Goal: Task Accomplishment & Management: Manage account settings

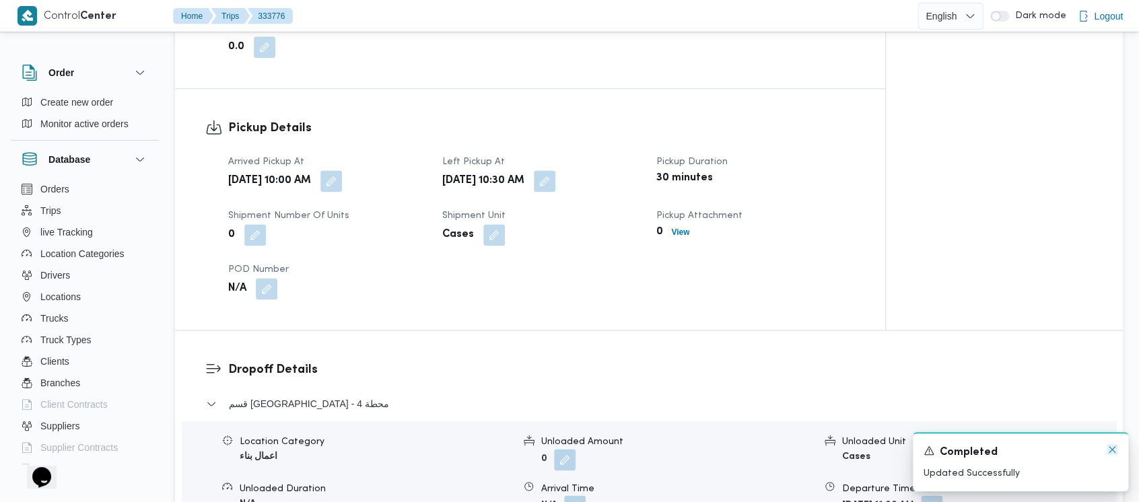
click at [1110, 452] on icon "Dismiss toast" at bounding box center [1112, 449] width 11 height 11
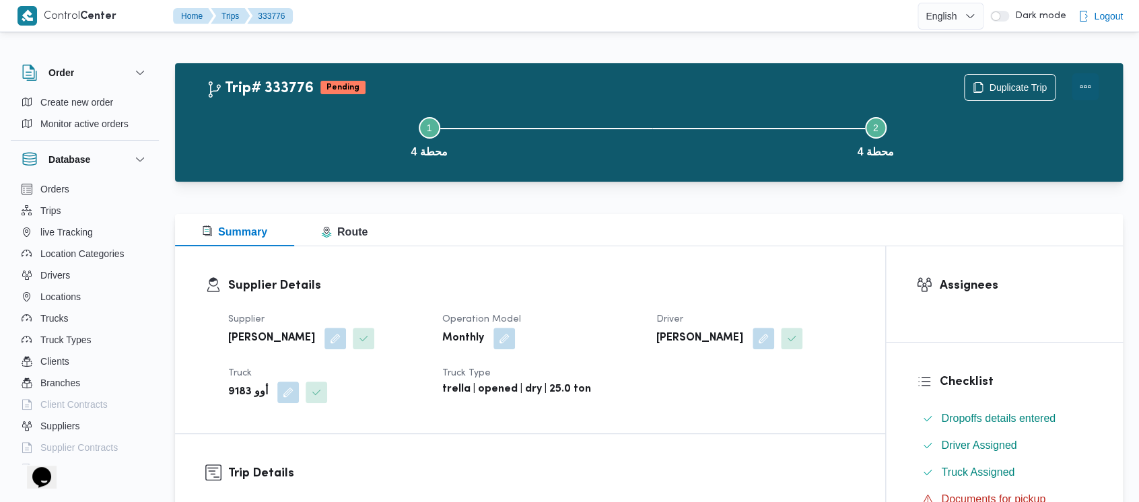
click at [1084, 83] on button "Actions" at bounding box center [1085, 86] width 27 height 27
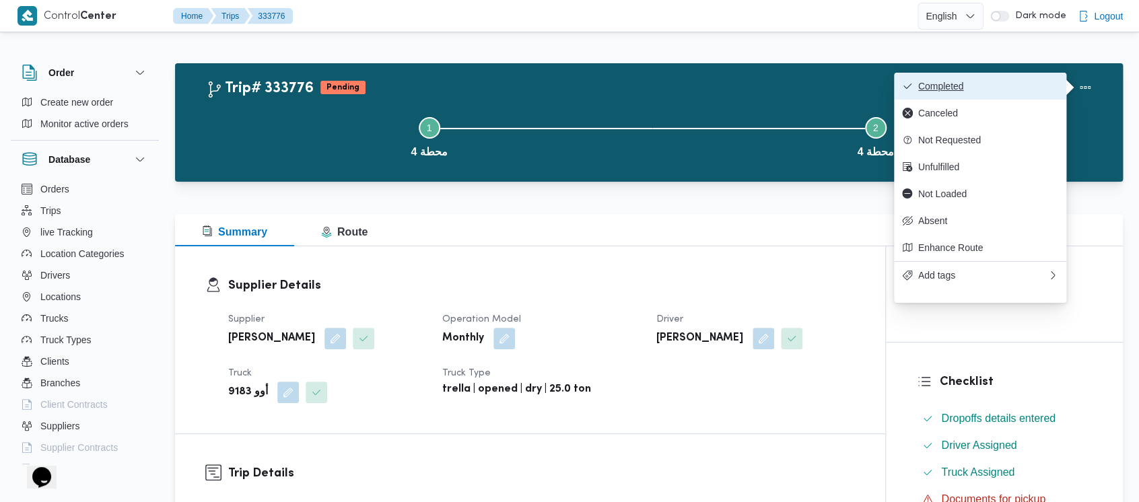
click at [970, 90] on span "Completed" at bounding box center [988, 86] width 140 height 11
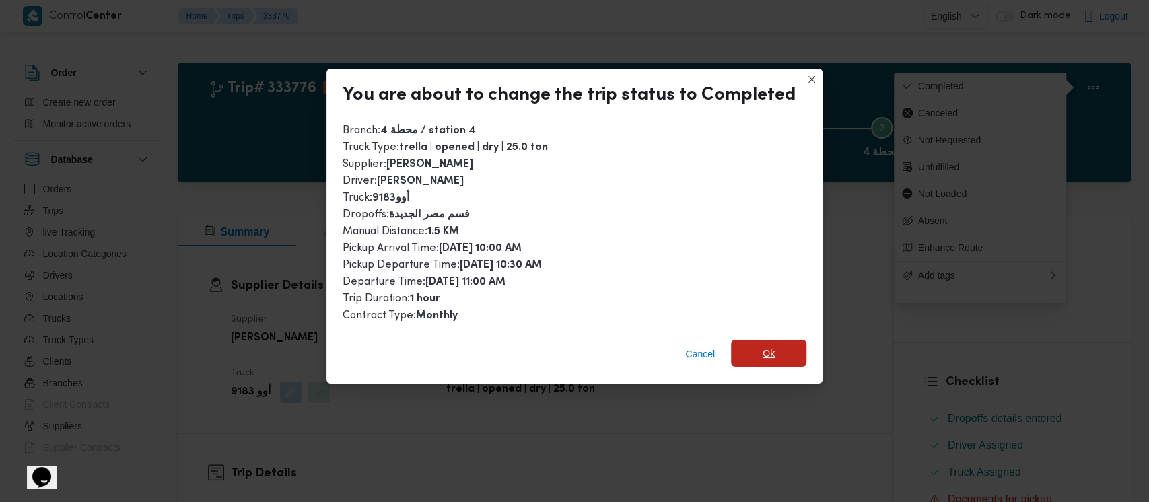
click at [776, 358] on span "Ok" at bounding box center [768, 353] width 75 height 27
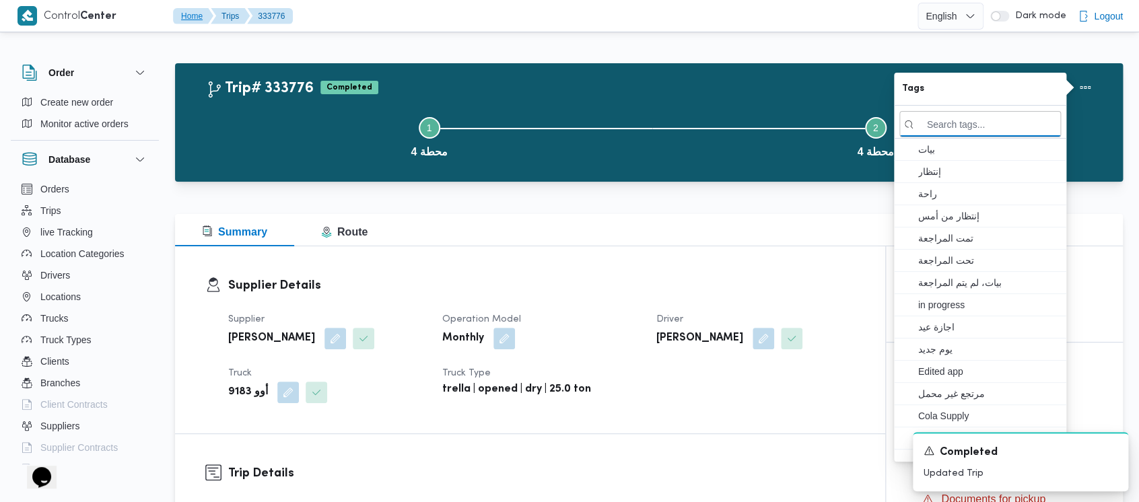
drag, startPoint x: 287, startPoint y: 133, endPoint x: 172, endPoint y: 21, distance: 160.0
click at [287, 124] on button "Step 1 is incomplete 1 محطة 4" at bounding box center [429, 136] width 446 height 70
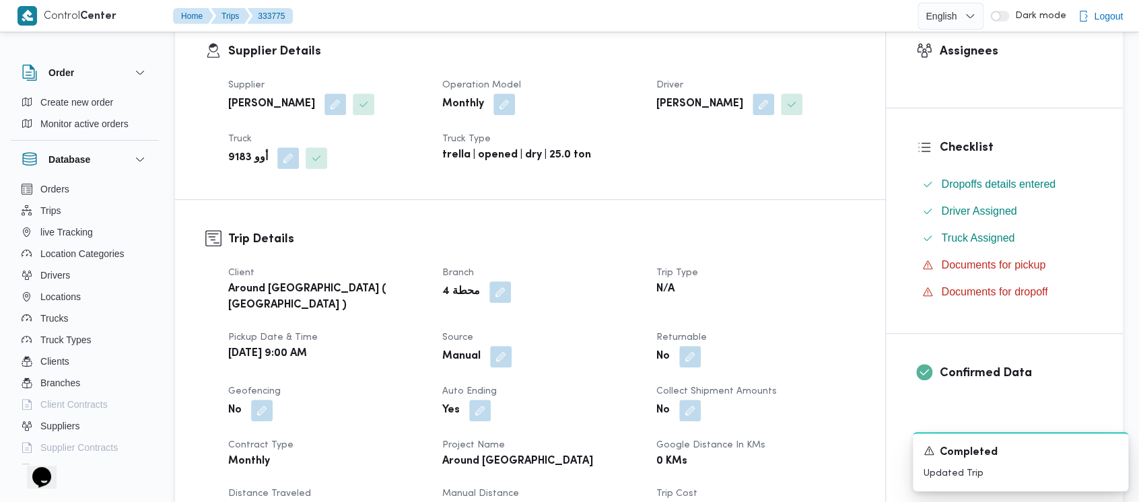
scroll to position [448, 0]
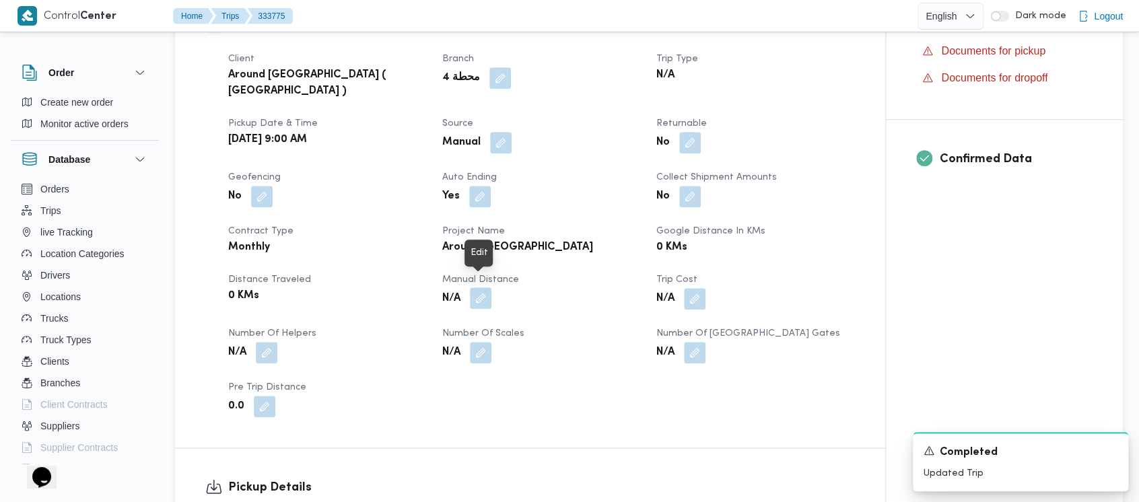
click at [486, 287] on button "button" at bounding box center [481, 298] width 22 height 22
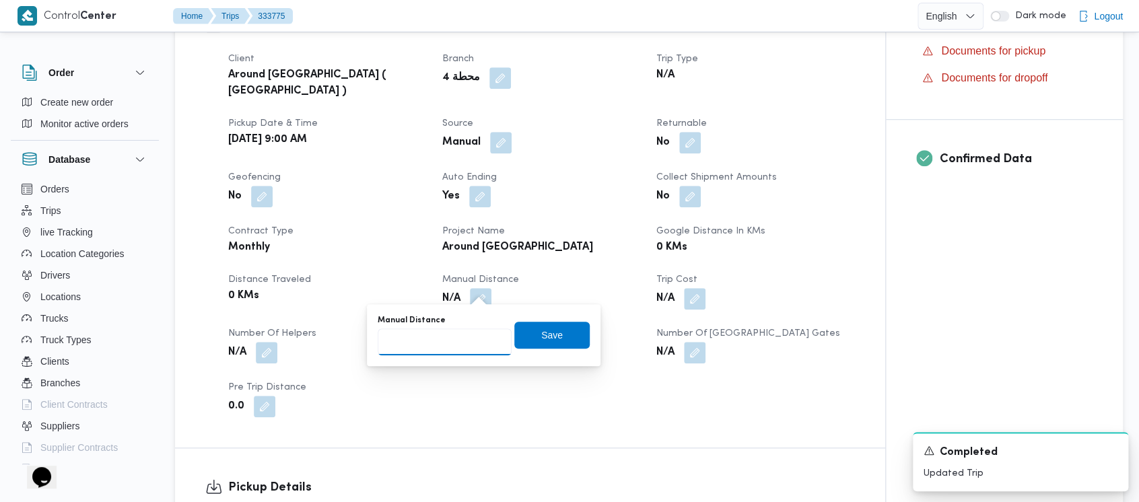
click at [434, 342] on input "Manual Distance" at bounding box center [445, 342] width 134 height 27
paste input "1.5"
type input "1.5"
click at [555, 332] on span "Save" at bounding box center [551, 334] width 75 height 27
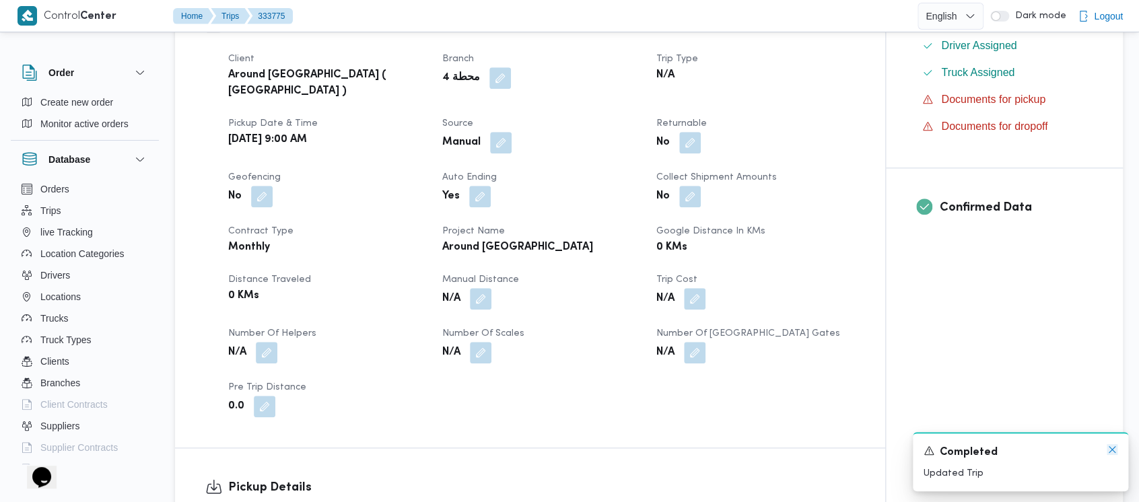
click at [1114, 451] on icon "Dismiss toast" at bounding box center [1112, 449] width 11 height 11
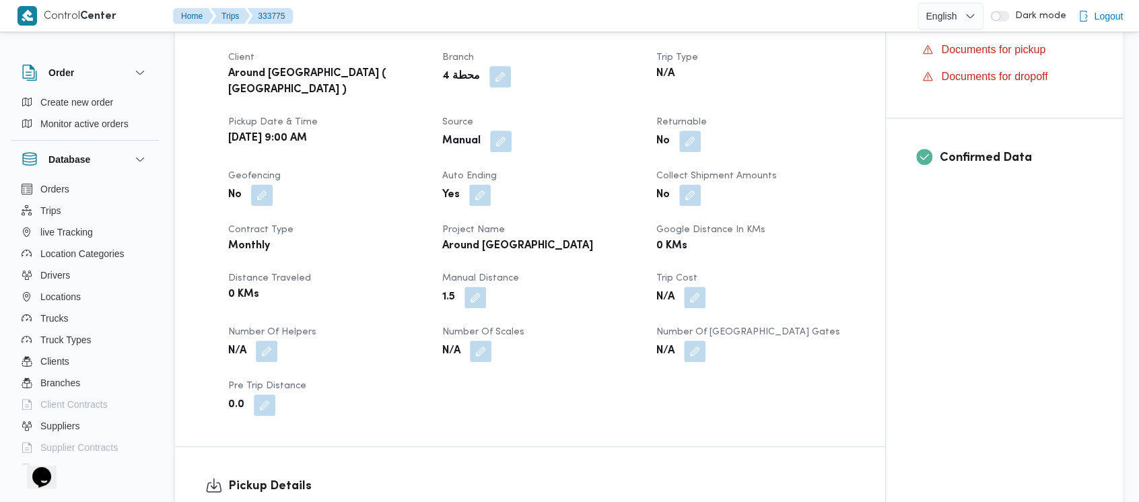
scroll to position [539, 0]
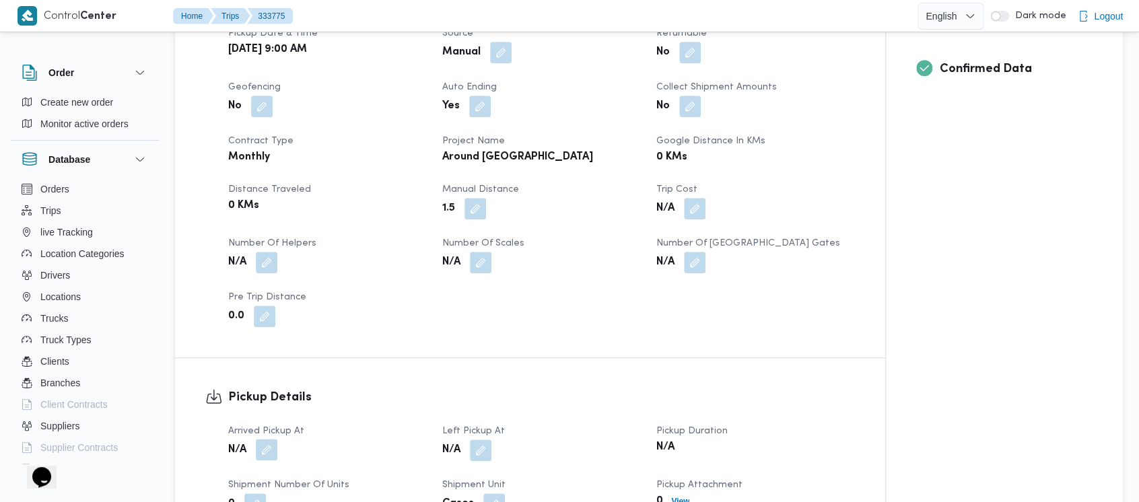
click at [271, 442] on button "button" at bounding box center [267, 450] width 22 height 22
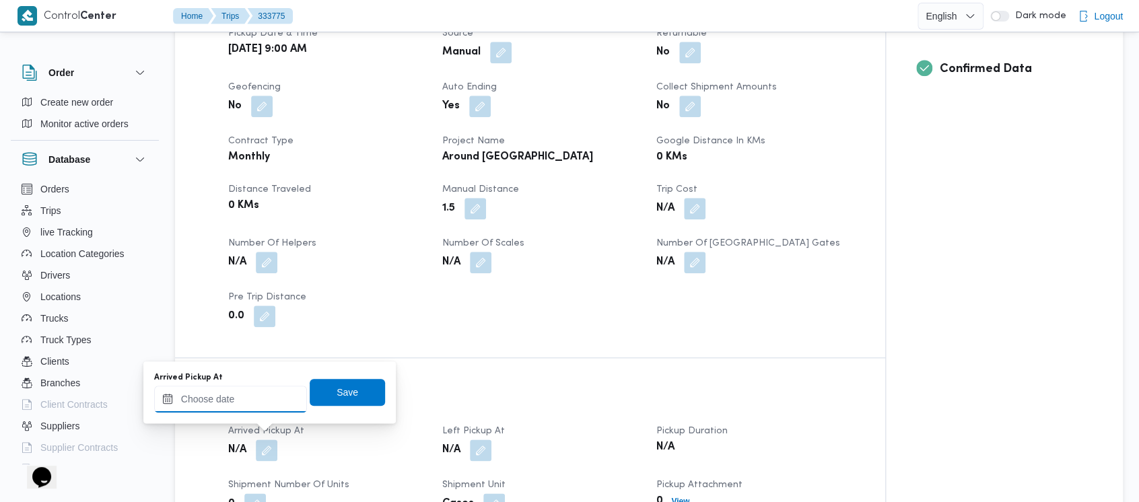
click at [209, 406] on input "Arrived Pickup At" at bounding box center [230, 399] width 153 height 27
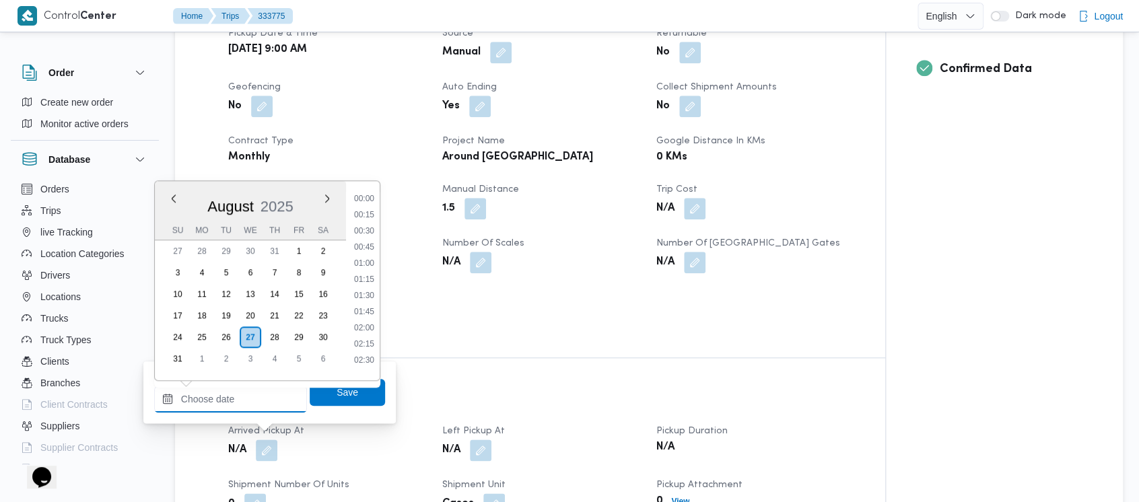
scroll to position [554, 0]
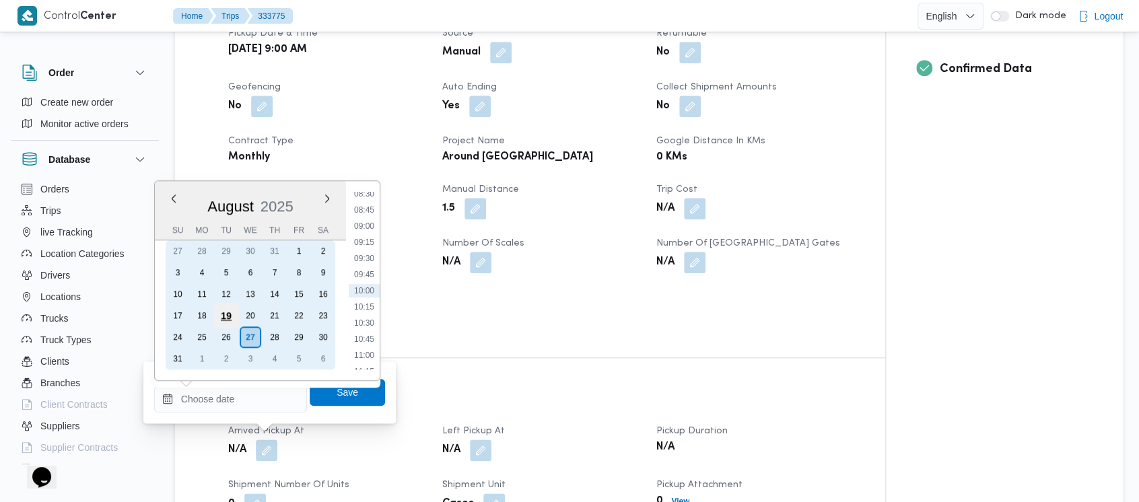
click at [226, 310] on div "19" at bounding box center [226, 316] width 26 height 26
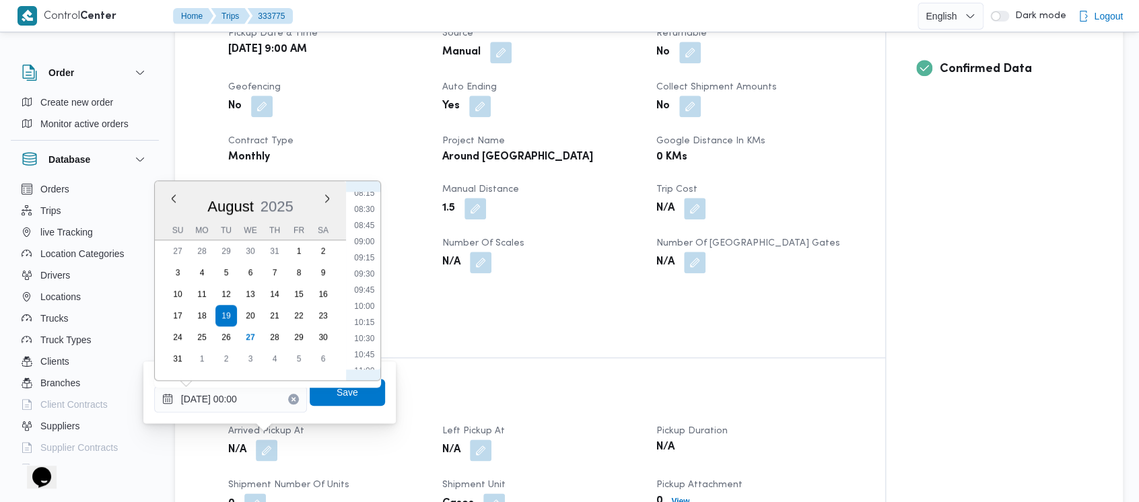
drag, startPoint x: 372, startPoint y: 239, endPoint x: 372, endPoint y: 257, distance: 17.5
click at [372, 238] on li "09:00" at bounding box center [364, 241] width 31 height 13
type input "[DATE] 09:00"
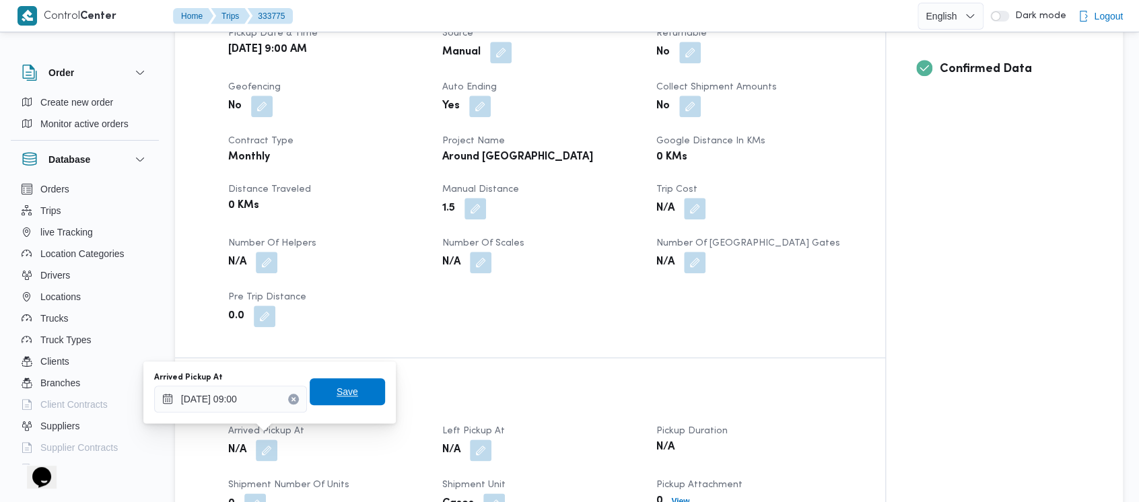
click at [346, 386] on span "Save" at bounding box center [347, 391] width 75 height 27
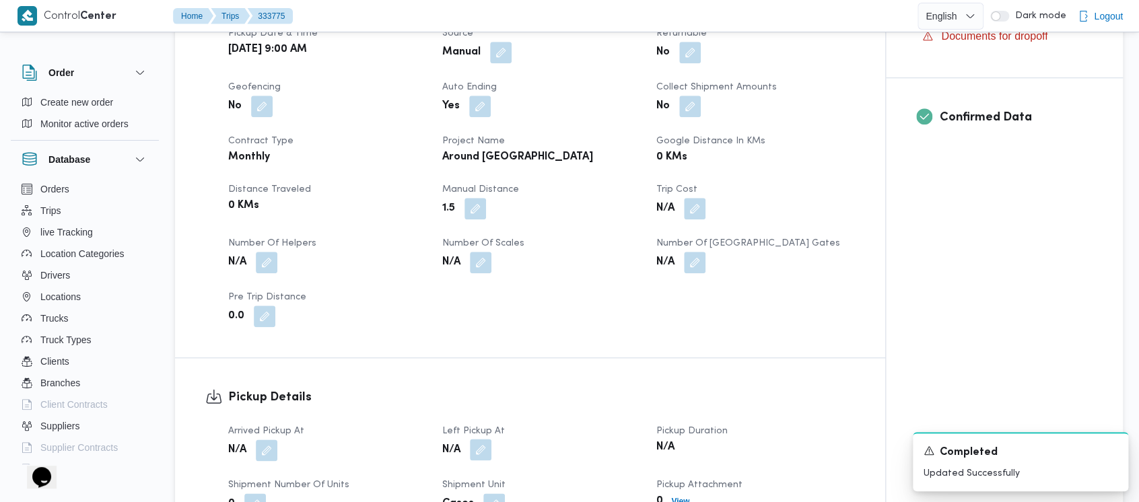
click at [473, 439] on button "button" at bounding box center [481, 450] width 22 height 22
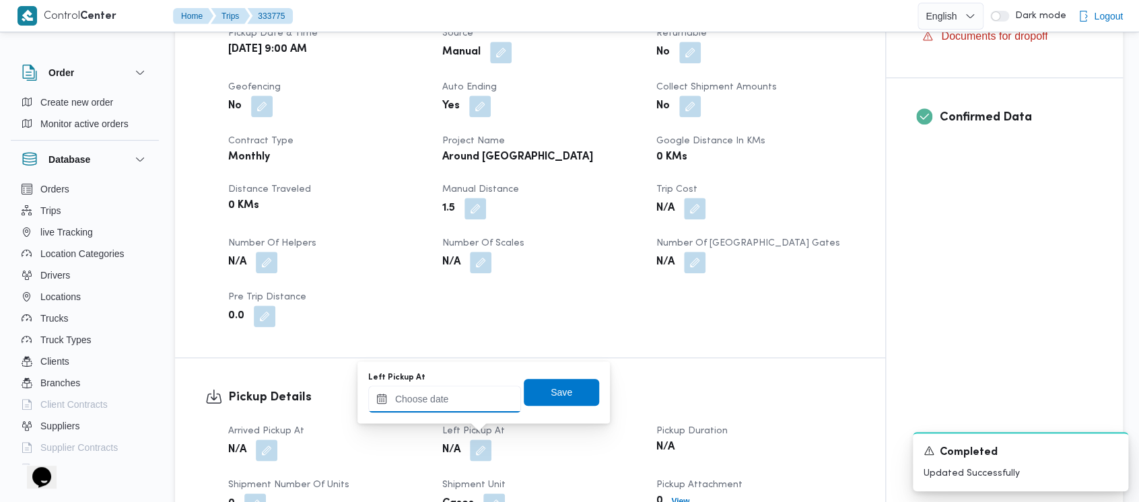
click at [454, 399] on input "Left Pickup At" at bounding box center [444, 399] width 153 height 27
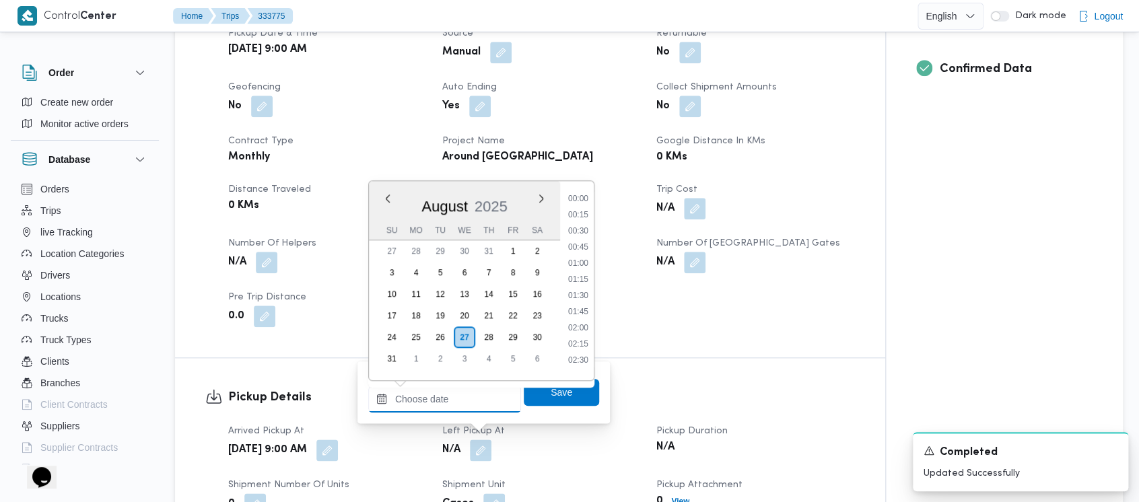
scroll to position [554, 0]
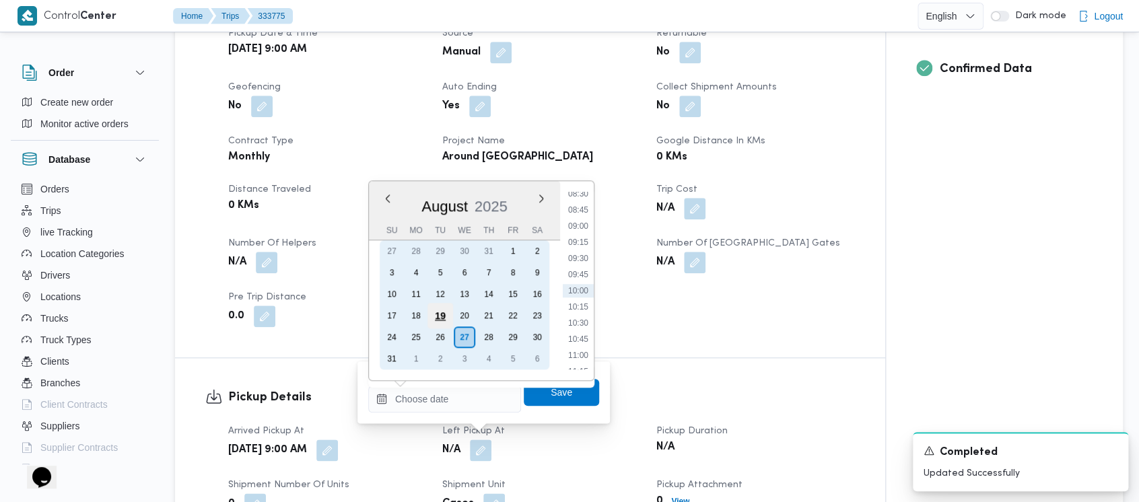
click at [439, 312] on div "19" at bounding box center [441, 316] width 26 height 26
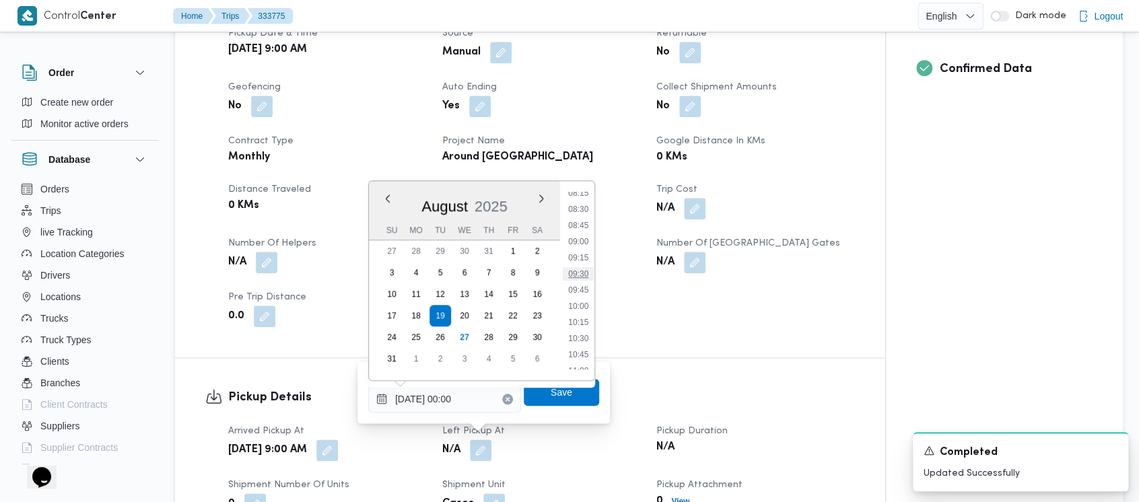
click at [583, 272] on li "09:30" at bounding box center [578, 273] width 31 height 13
type input "[DATE] 09:30"
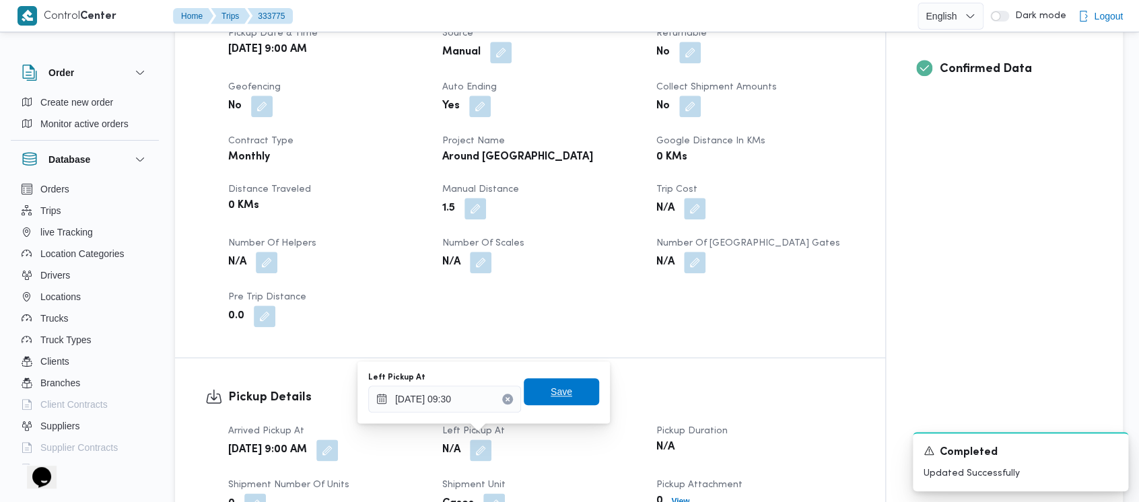
click at [556, 395] on span "Save" at bounding box center [562, 392] width 22 height 16
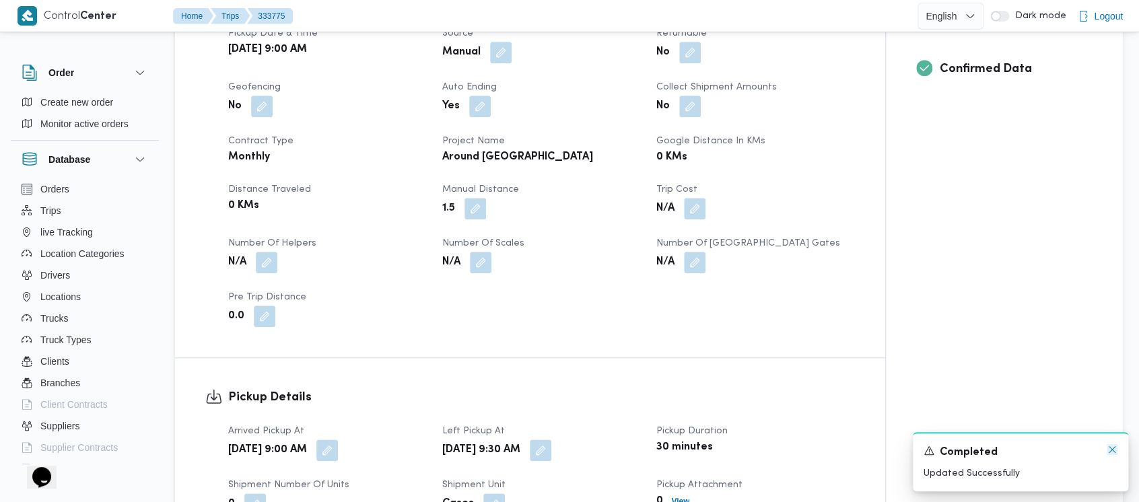
click at [1110, 446] on icon "Dismiss toast" at bounding box center [1112, 449] width 11 height 11
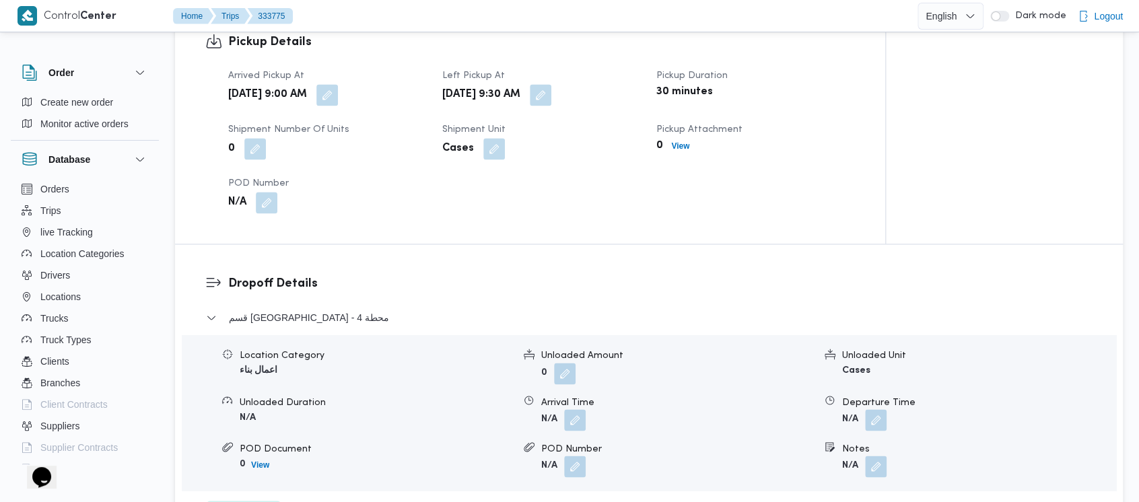
scroll to position [897, 0]
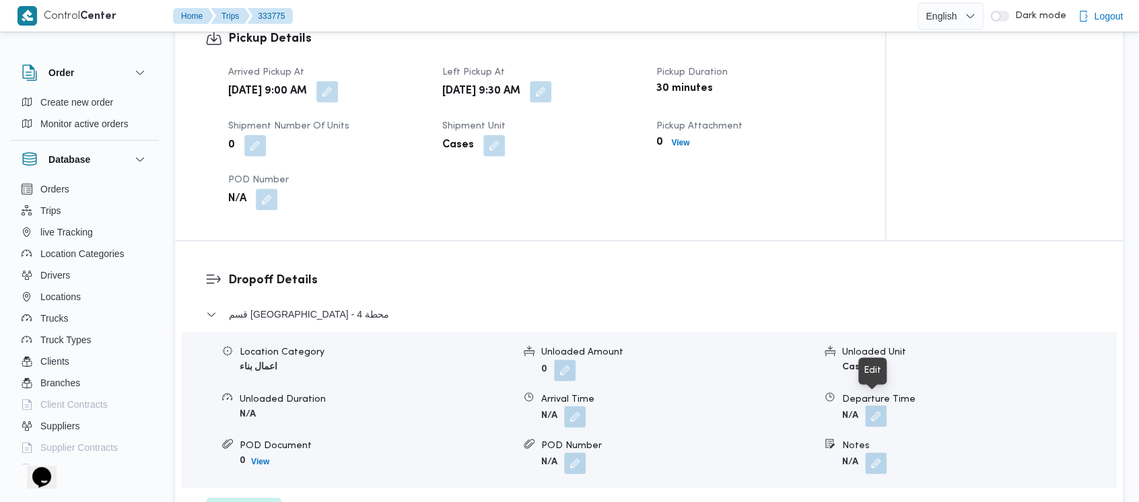
click at [878, 405] on button "button" at bounding box center [876, 416] width 22 height 22
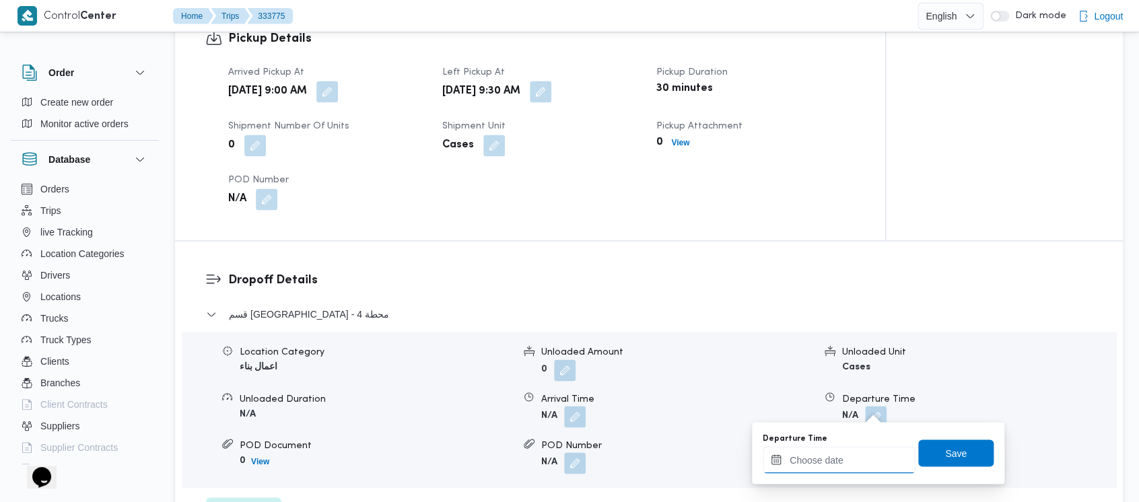
click at [823, 471] on input "Departure Time" at bounding box center [839, 459] width 153 height 27
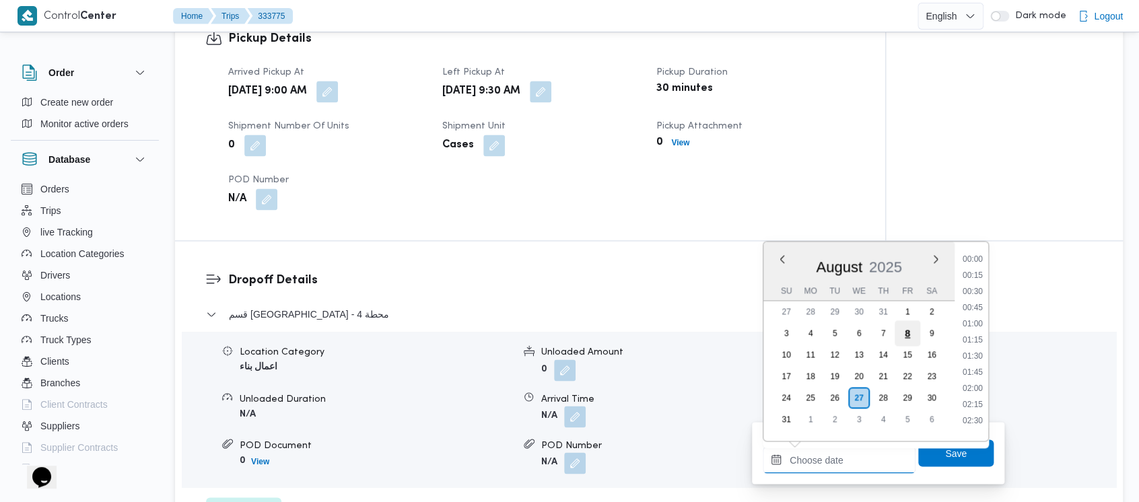
scroll to position [554, 0]
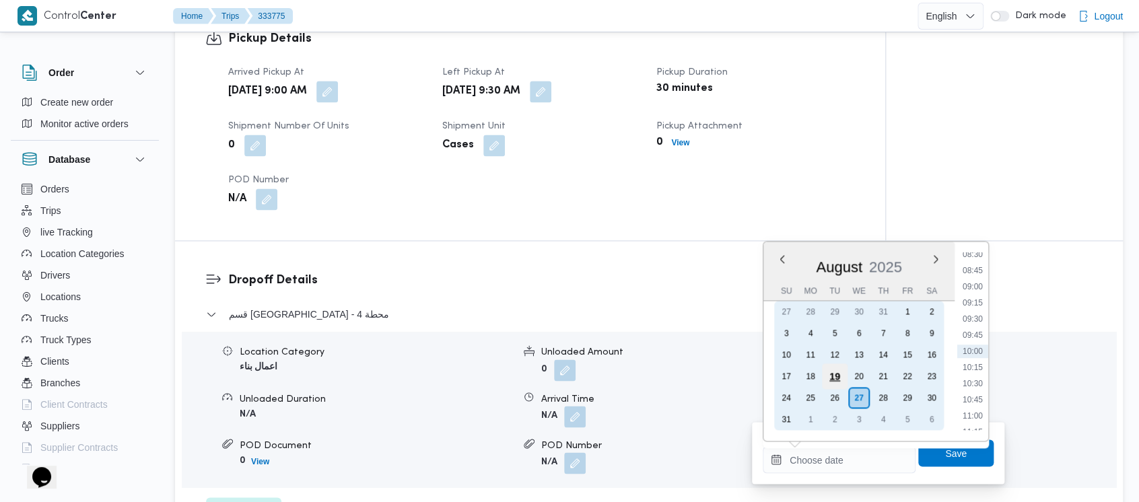
click at [837, 372] on div "19" at bounding box center [835, 377] width 26 height 26
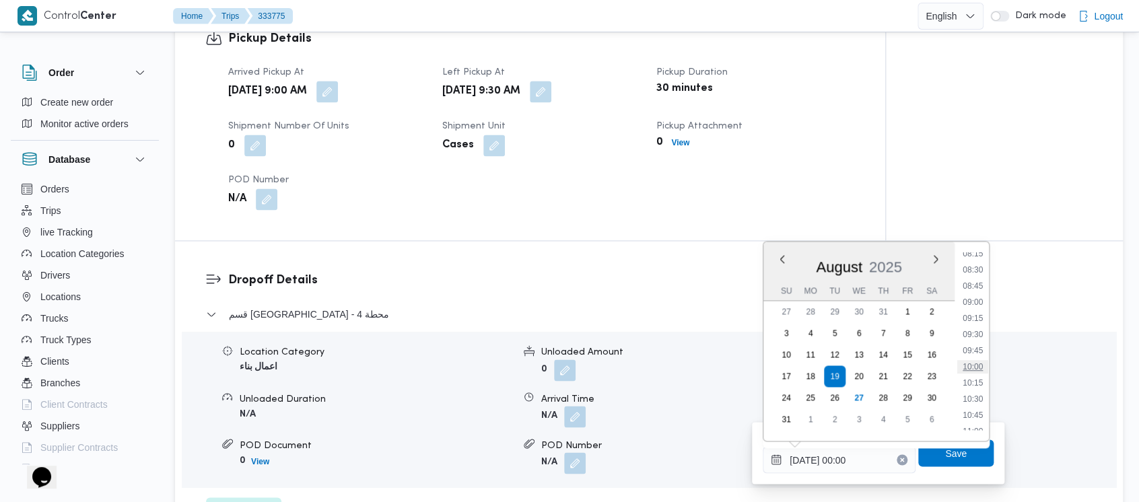
click at [974, 366] on li "10:00" at bounding box center [972, 366] width 31 height 13
type input "[DATE] 10:00"
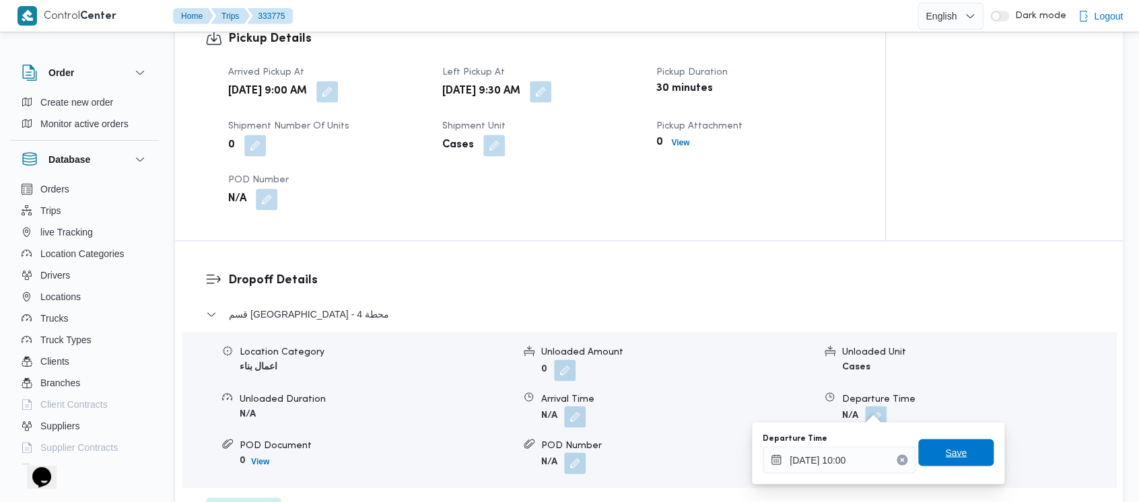
click at [948, 462] on span "Save" at bounding box center [955, 452] width 75 height 27
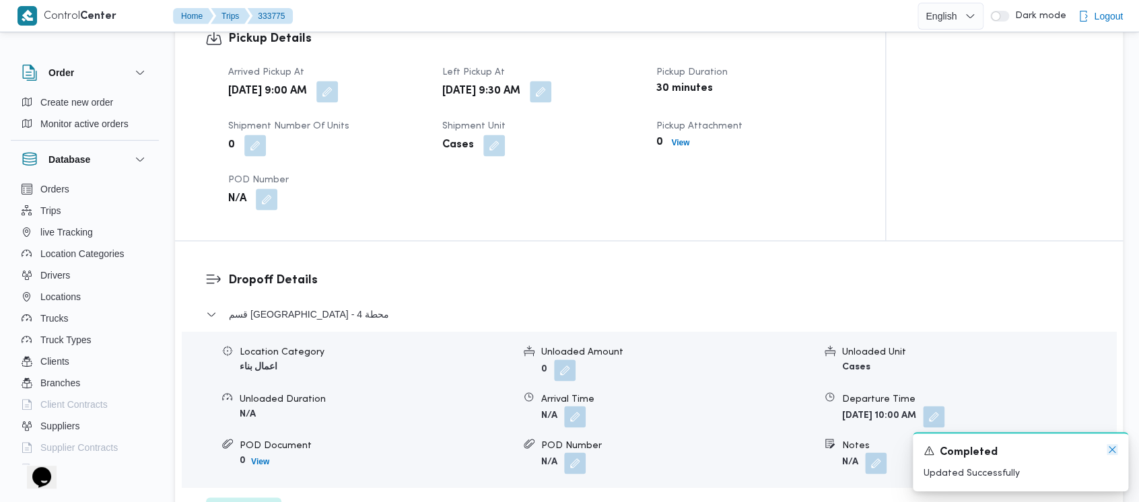
click at [1112, 444] on icon "Dismiss toast" at bounding box center [1112, 449] width 11 height 11
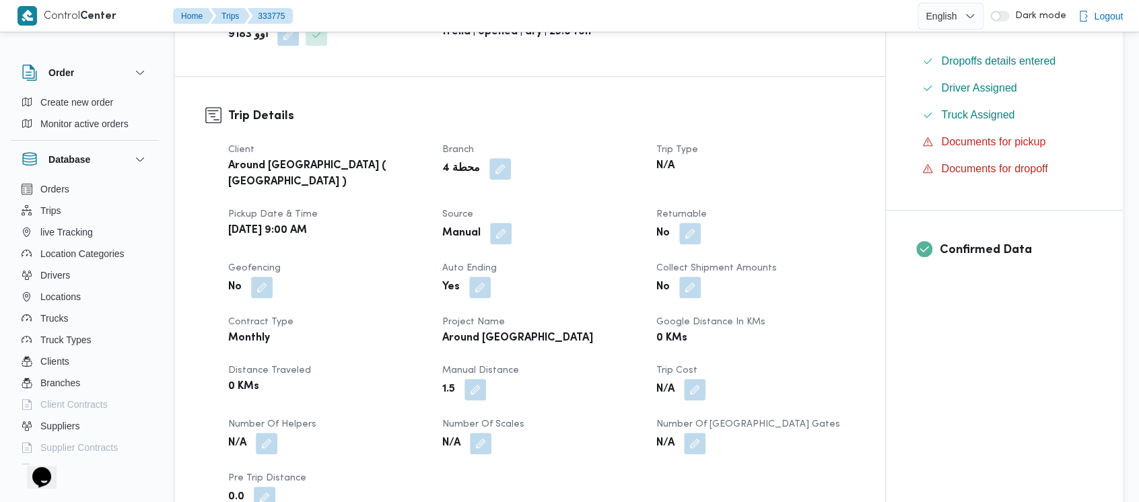
scroll to position [0, 0]
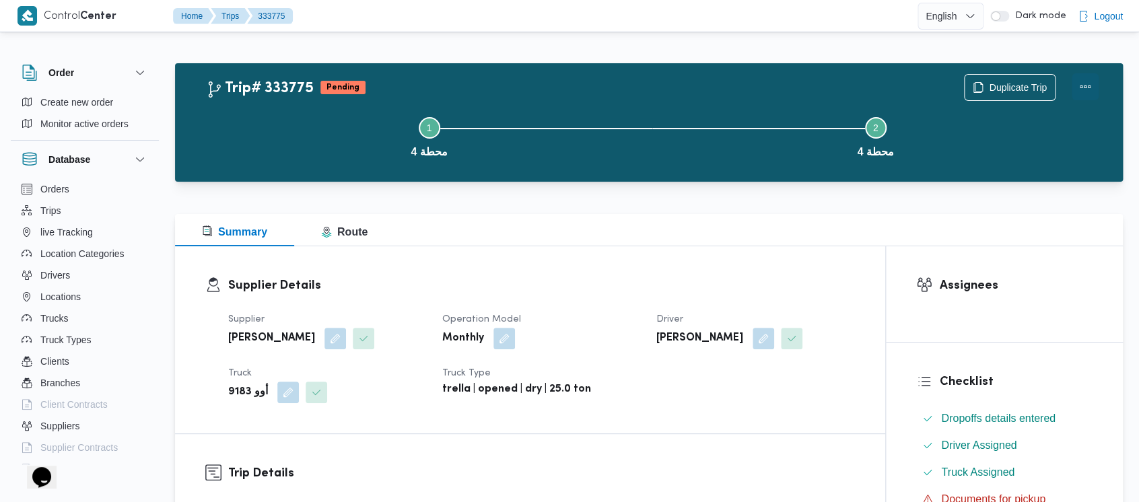
click at [1085, 83] on button "Actions" at bounding box center [1085, 86] width 27 height 27
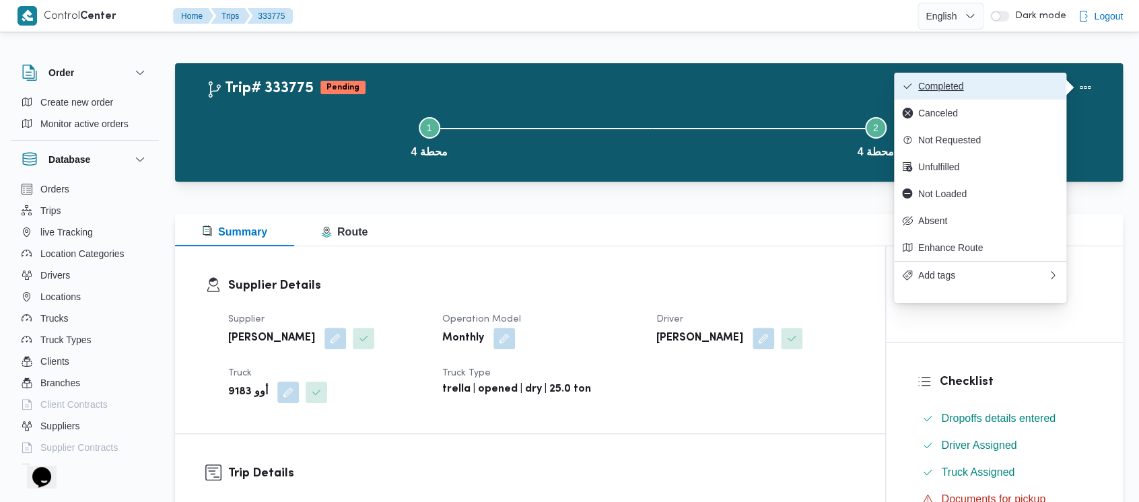
click at [949, 83] on span "Completed" at bounding box center [988, 86] width 140 height 11
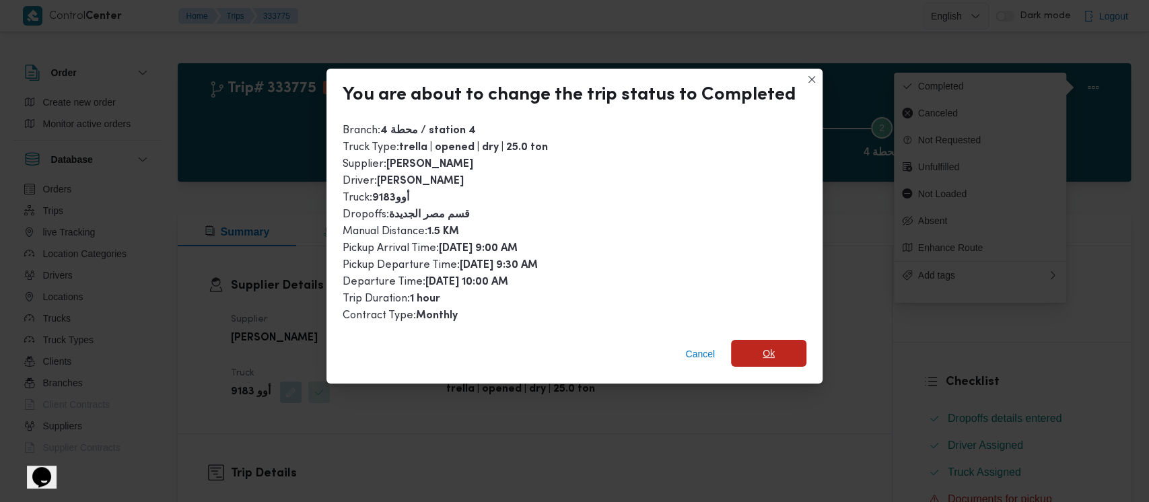
click at [779, 358] on span "Ok" at bounding box center [768, 353] width 75 height 27
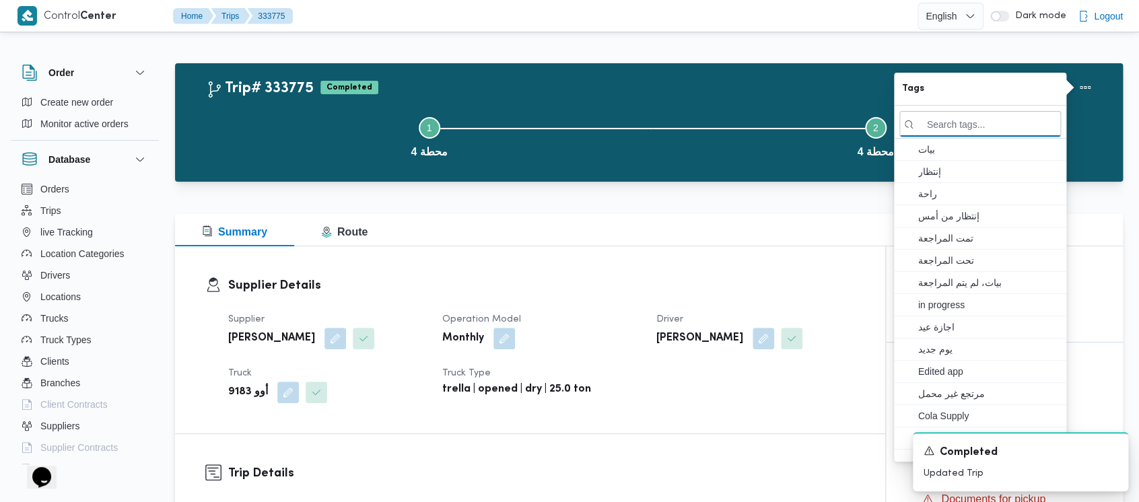
click at [259, 100] on div "Step 1 is incomplete 1 محطة 4 Step 2 is incomplete 2 محطة 4" at bounding box center [652, 136] width 909 height 86
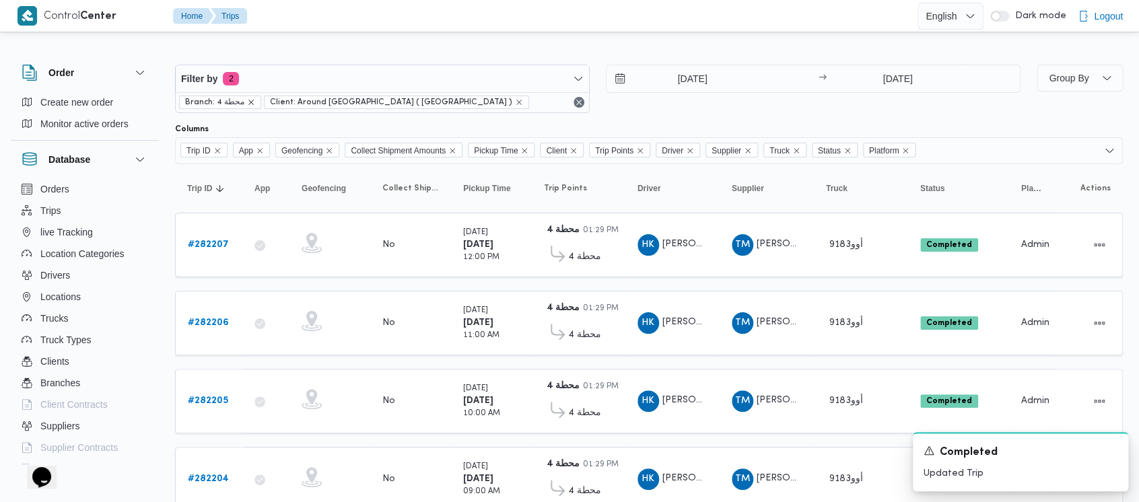
click at [252, 98] on icon "remove selected entity" at bounding box center [251, 102] width 8 height 8
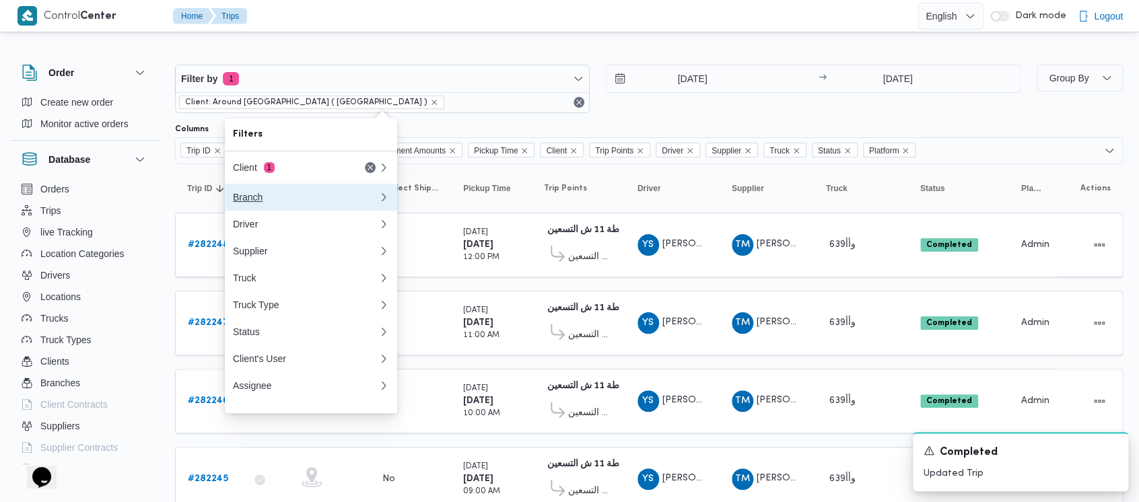
click at [251, 201] on div "Branch" at bounding box center [303, 197] width 140 height 11
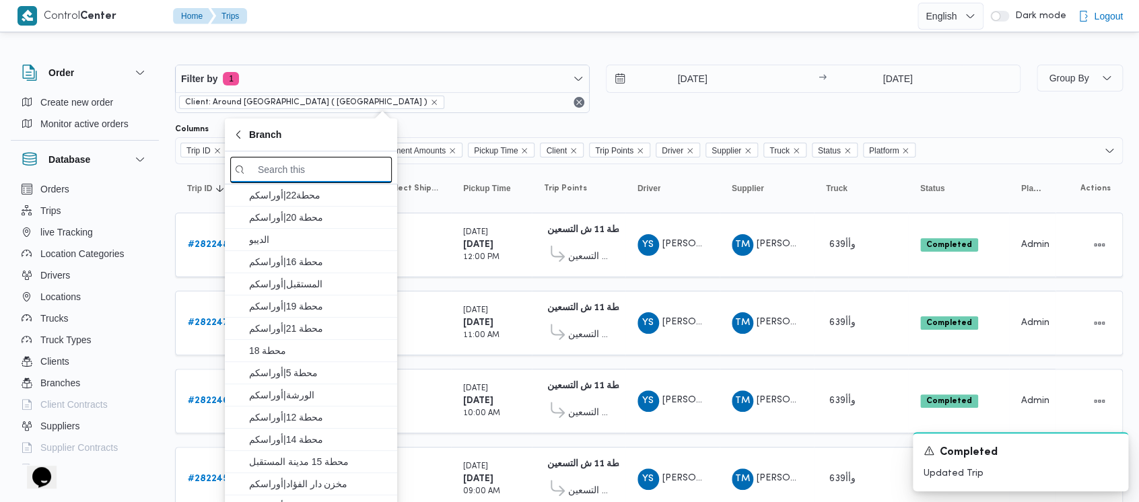
click at [323, 164] on input "search filters" at bounding box center [311, 170] width 162 height 26
paste input "محطة 13"
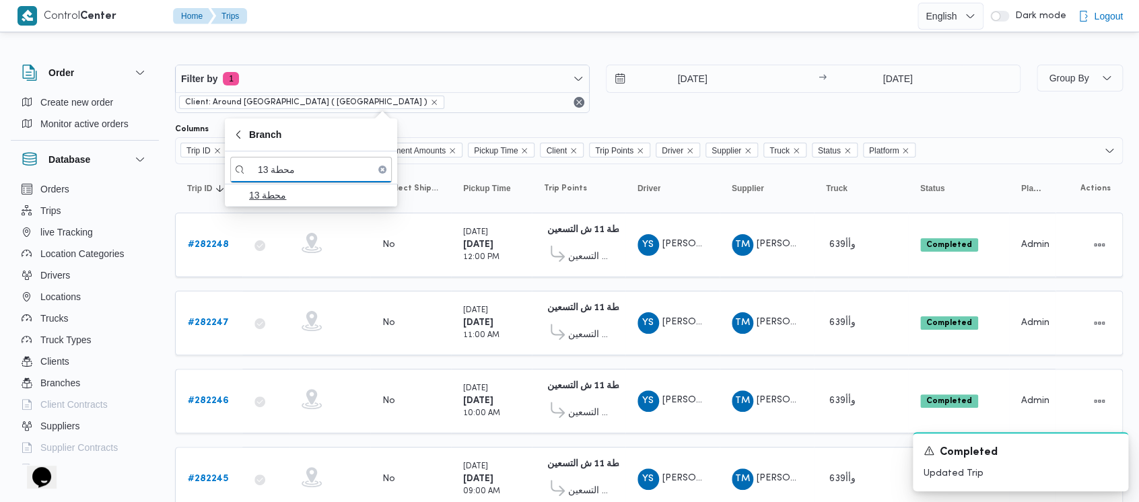
type input "محطة 13"
click at [291, 196] on span "محطة 13" at bounding box center [319, 195] width 140 height 16
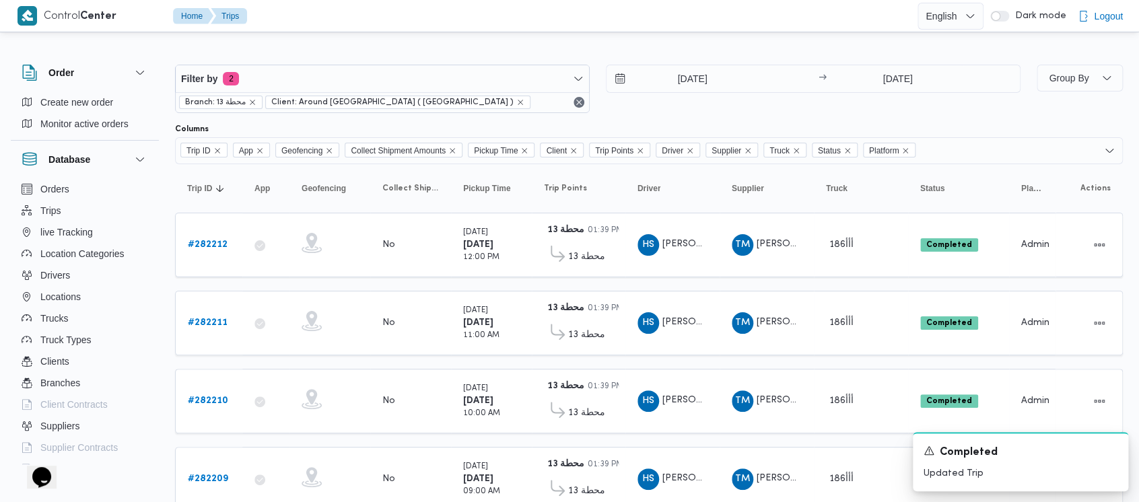
click at [642, 124] on div "Columns" at bounding box center [649, 129] width 948 height 11
